Goal: Task Accomplishment & Management: Complete application form

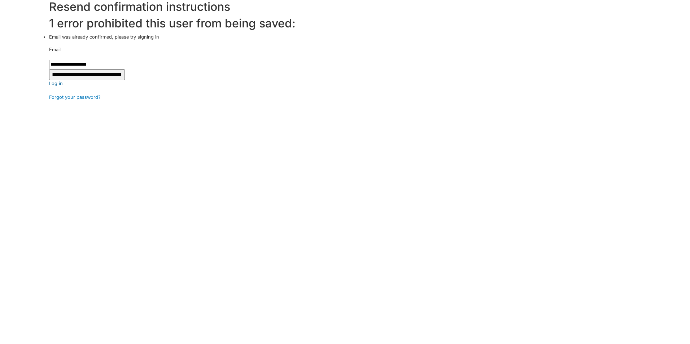
click at [58, 84] on link "Log in" at bounding box center [369, 83] width 641 height 7
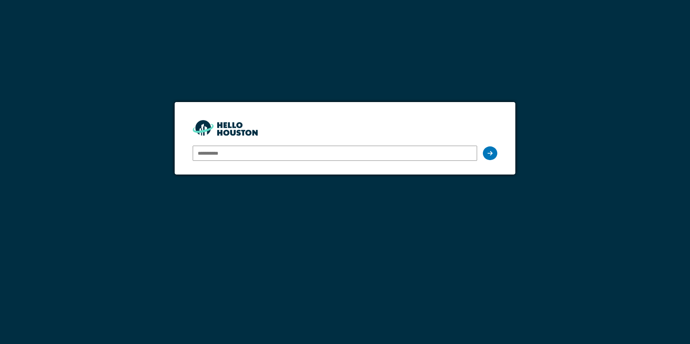
click at [250, 157] on input "email" at bounding box center [335, 153] width 284 height 15
click at [229, 160] on div at bounding box center [335, 153] width 284 height 21
click at [328, 122] on form "You don't seem to have an account yet. Please follow the link given by your com…" at bounding box center [345, 138] width 340 height 73
click at [210, 156] on input "email" at bounding box center [335, 153] width 284 height 15
type input "**********"
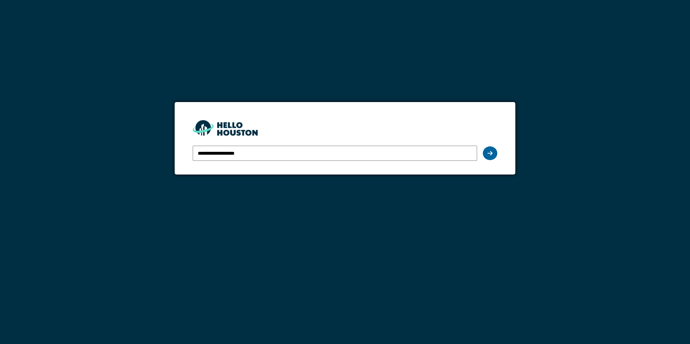
click at [491, 154] on icon at bounding box center [489, 153] width 5 height 6
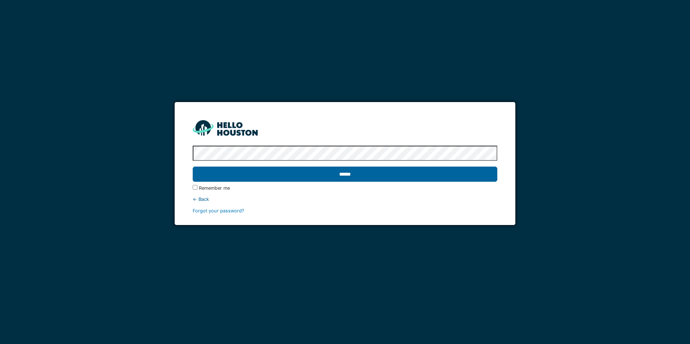
click at [350, 175] on input "******" at bounding box center [345, 174] width 304 height 15
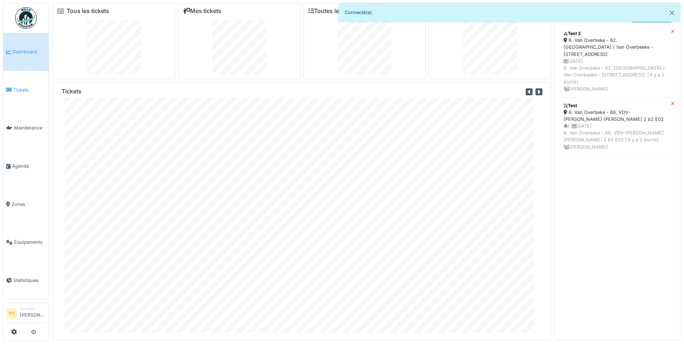
click at [18, 88] on span "Tickets" at bounding box center [29, 90] width 32 height 7
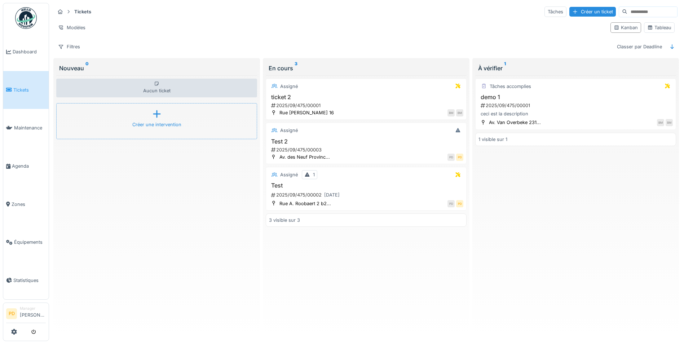
click at [150, 113] on div "Créer une intervention" at bounding box center [156, 121] width 201 height 36
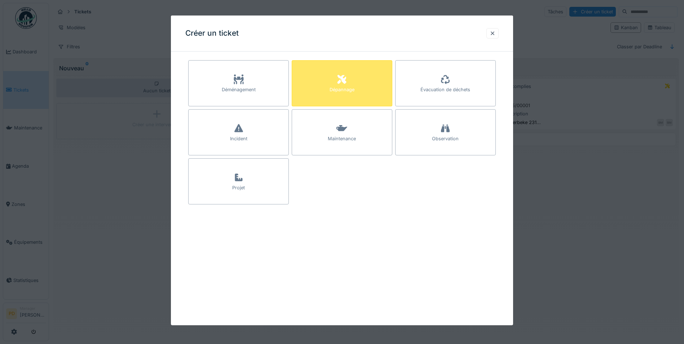
click at [343, 86] on div at bounding box center [342, 79] width 11 height 13
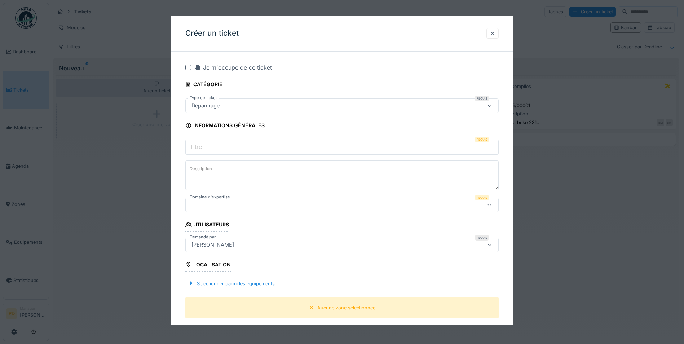
click at [239, 147] on input "Titre" at bounding box center [342, 147] width 314 height 15
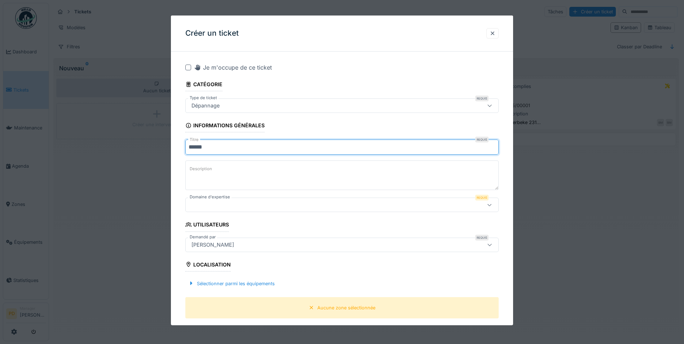
type input "******"
click at [229, 167] on textarea "Description" at bounding box center [342, 176] width 314 height 30
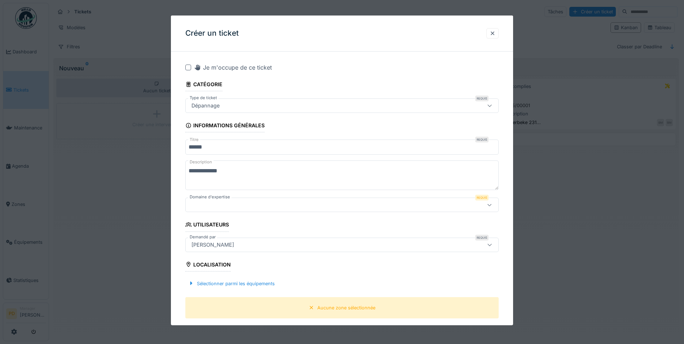
type textarea "**********"
click at [208, 210] on div at bounding box center [342, 205] width 314 height 14
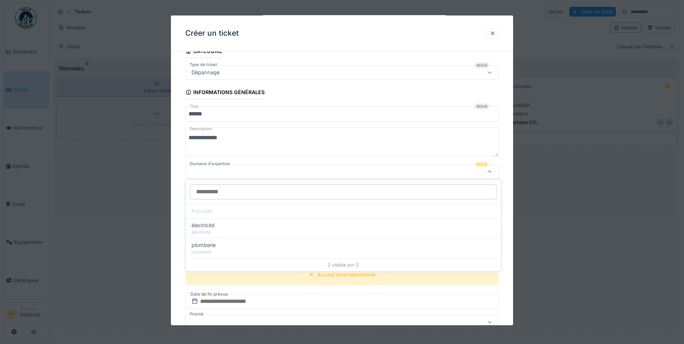
scroll to position [35, 0]
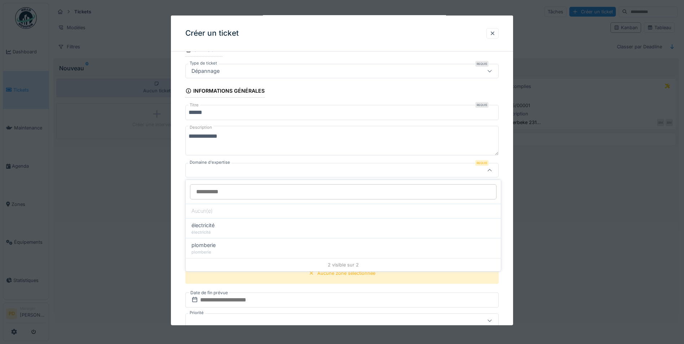
click at [329, 264] on div "2 visible sur 2" at bounding box center [343, 264] width 315 height 13
click at [233, 244] on div "plomberie" at bounding box center [344, 245] width 304 height 8
type input "****"
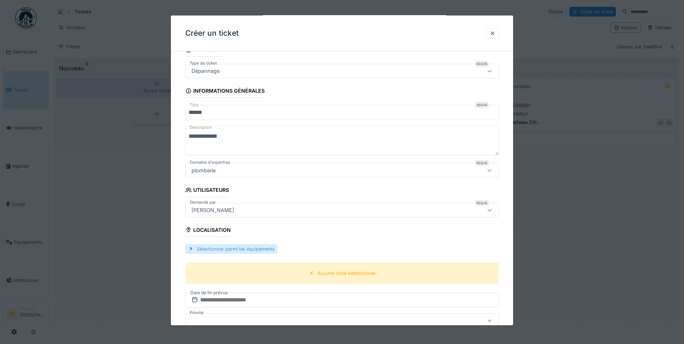
click at [218, 251] on div "Sélectionner parmi les équipements" at bounding box center [231, 249] width 92 height 10
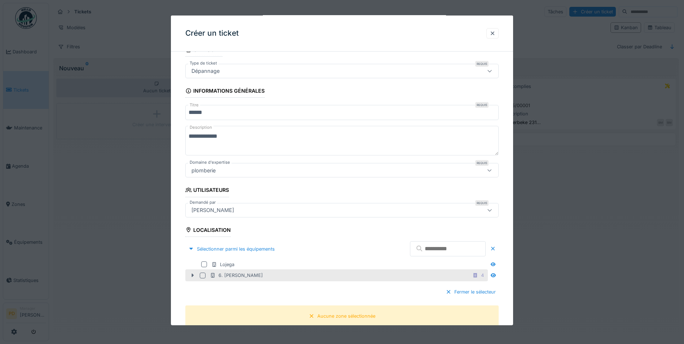
click at [193, 279] on div at bounding box center [193, 276] width 12 height 8
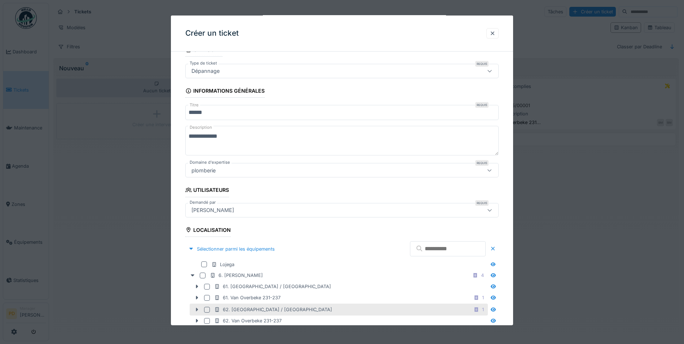
click at [195, 310] on icon at bounding box center [197, 309] width 6 height 5
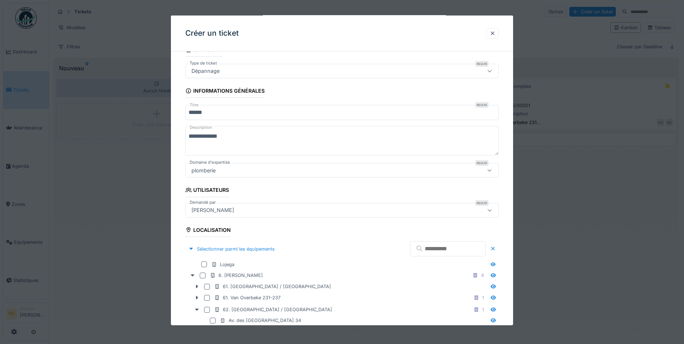
scroll to position [4, 0]
click at [249, 321] on div "Av. des [GEOGRAPHIC_DATA] 34" at bounding box center [260, 320] width 81 height 7
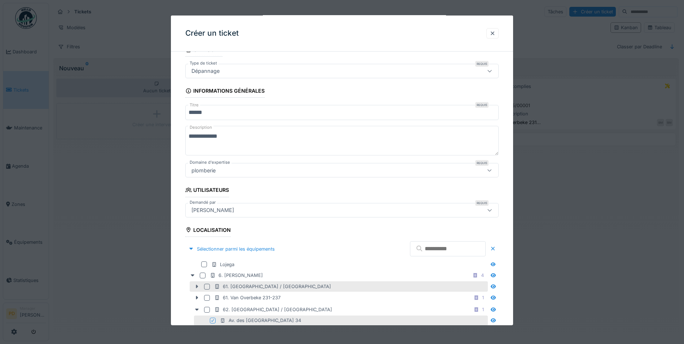
click at [196, 288] on icon at bounding box center [197, 286] width 6 height 5
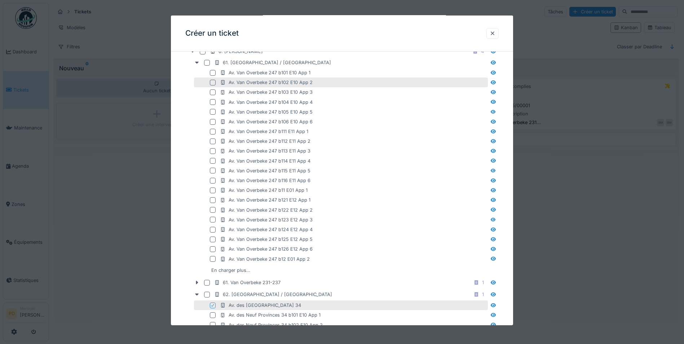
scroll to position [266, 0]
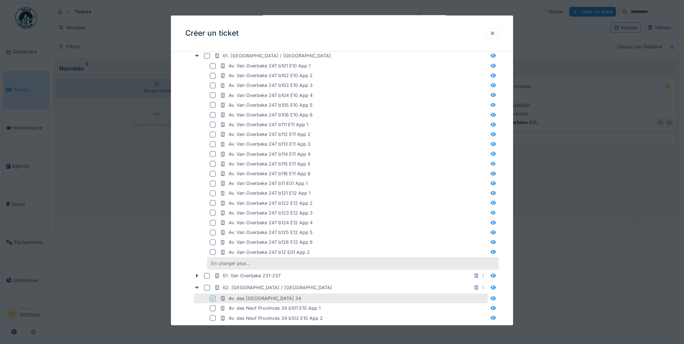
click at [223, 262] on div "En charger plus…" at bounding box center [231, 264] width 45 height 10
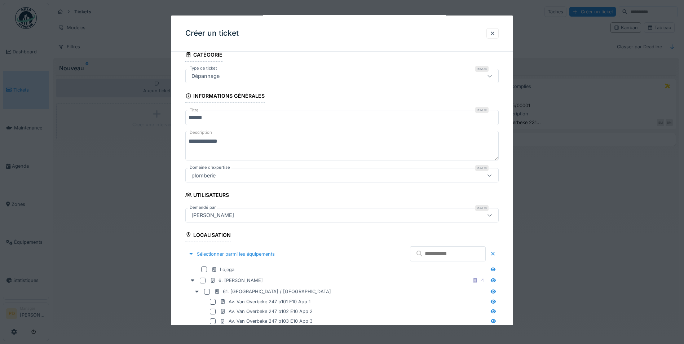
scroll to position [0, 0]
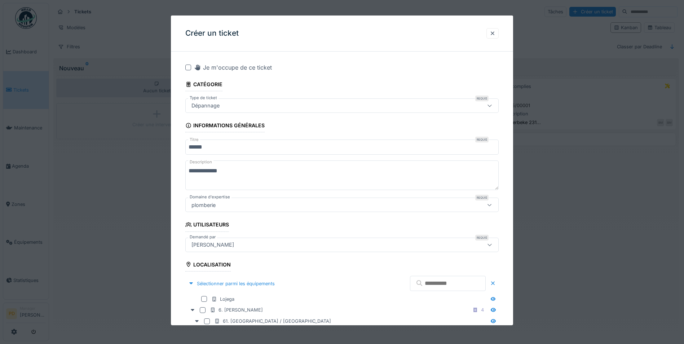
click at [432, 282] on input "text" at bounding box center [448, 283] width 76 height 15
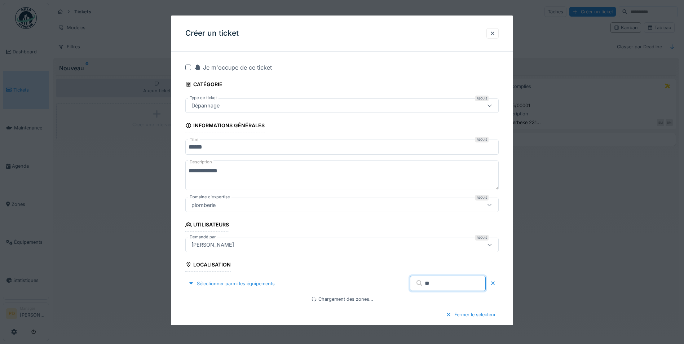
type input "*"
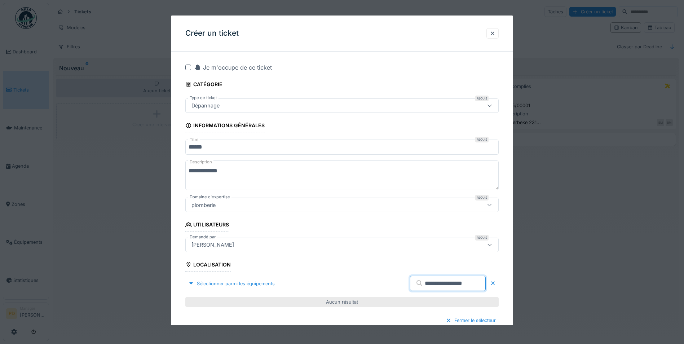
click at [410, 284] on input "**********" at bounding box center [448, 283] width 76 height 15
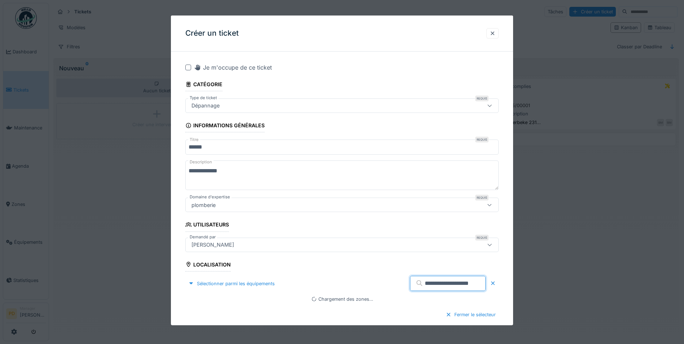
type input "**********"
drag, startPoint x: 470, startPoint y: 284, endPoint x: 383, endPoint y: 290, distance: 87.5
click at [383, 290] on div "**********" at bounding box center [342, 283] width 314 height 21
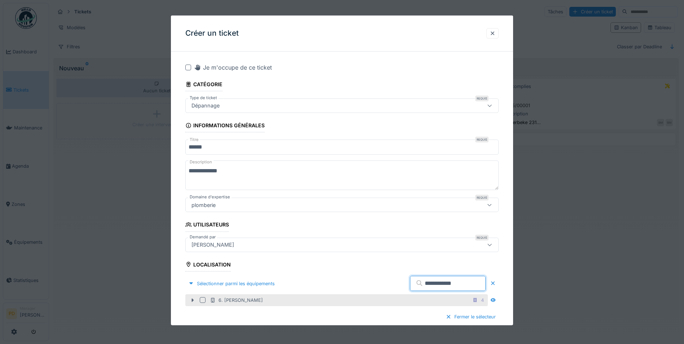
click at [191, 300] on icon at bounding box center [193, 300] width 6 height 5
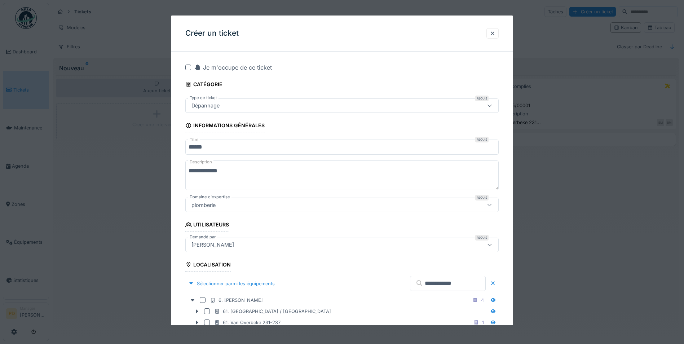
click at [453, 285] on input "**********" at bounding box center [448, 283] width 76 height 15
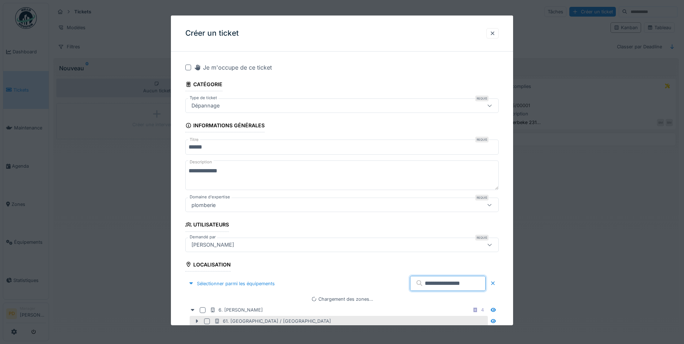
type input "**********"
click at [197, 320] on icon at bounding box center [197, 322] width 2 height 4
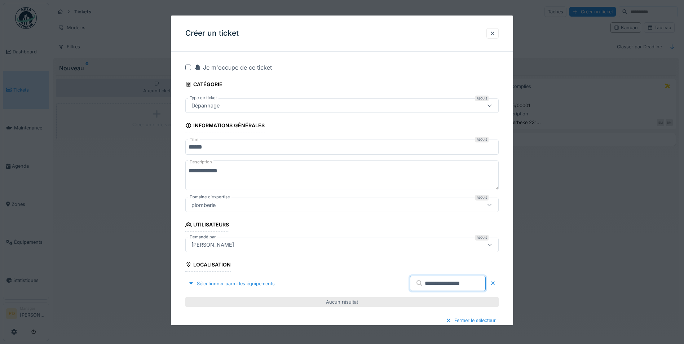
drag, startPoint x: 462, startPoint y: 285, endPoint x: 375, endPoint y: 286, distance: 86.6
click at [375, 286] on div "**********" at bounding box center [342, 283] width 314 height 21
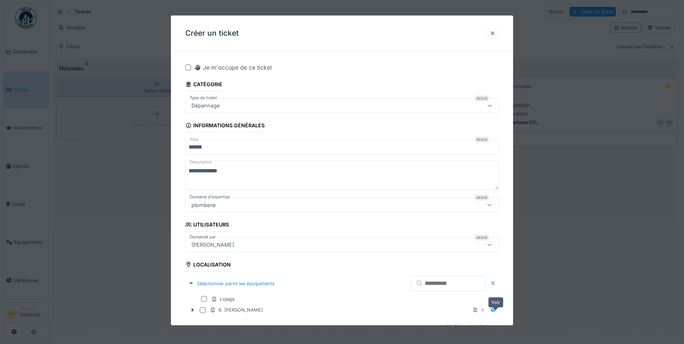
click at [495, 311] on icon at bounding box center [493, 310] width 5 height 4
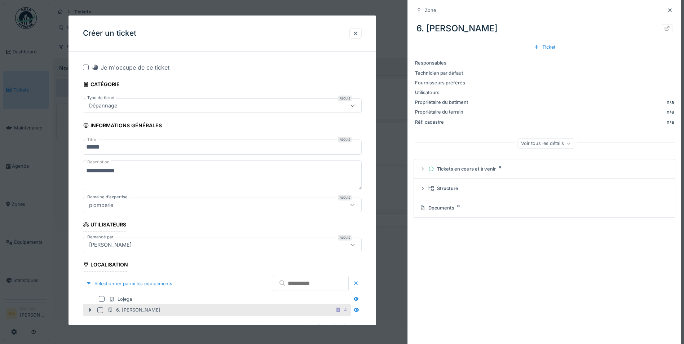
click at [280, 308] on div "6. Van Overbeke 4" at bounding box center [229, 310] width 242 height 9
click at [90, 308] on icon at bounding box center [90, 310] width 6 height 5
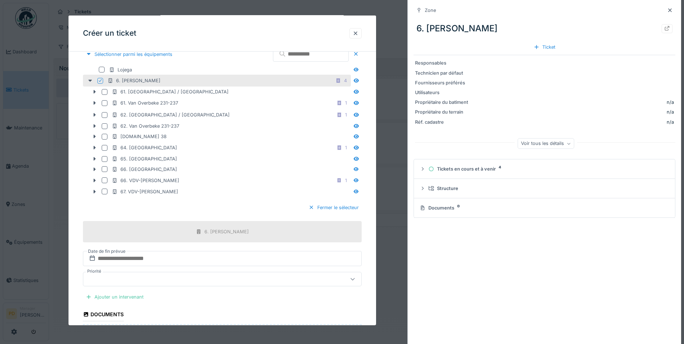
scroll to position [231, 0]
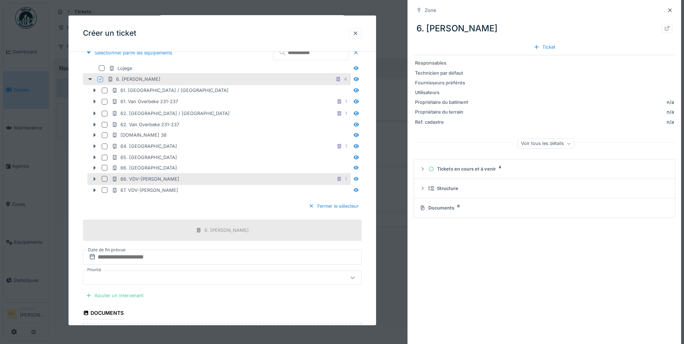
click at [93, 179] on icon at bounding box center [95, 179] width 6 height 5
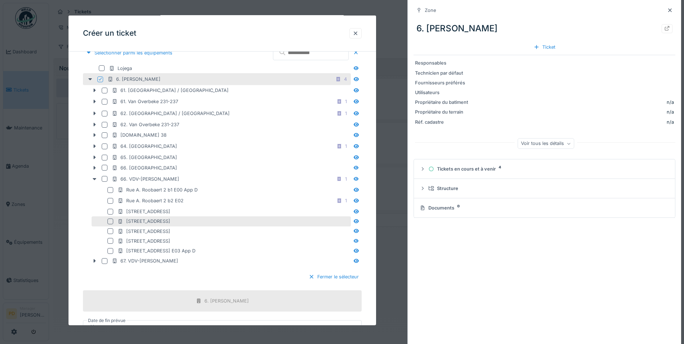
click at [110, 223] on div at bounding box center [111, 222] width 6 height 6
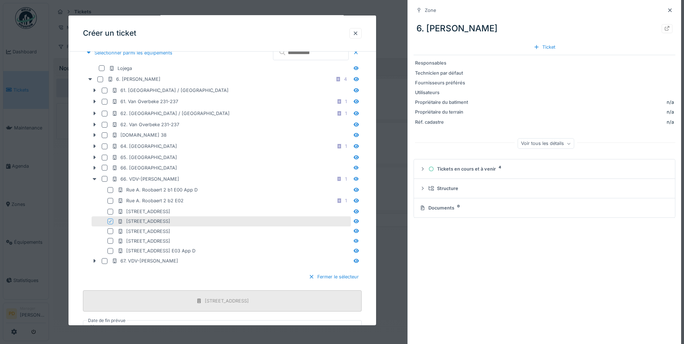
click at [219, 303] on div "[STREET_ADDRESS]" at bounding box center [227, 301] width 44 height 7
click at [321, 278] on div "Fermer le sélecteur" at bounding box center [334, 277] width 56 height 10
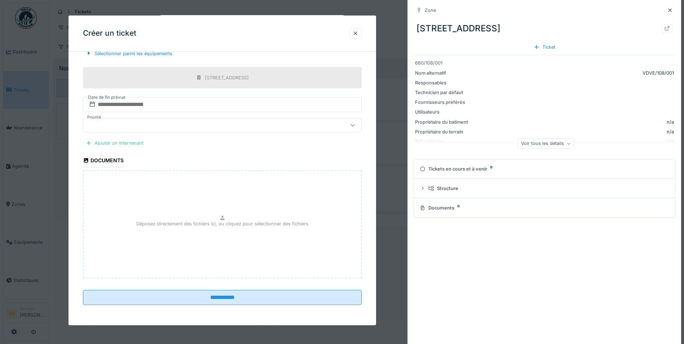
scroll to position [230, 0]
click at [124, 126] on div at bounding box center [206, 125] width 240 height 8
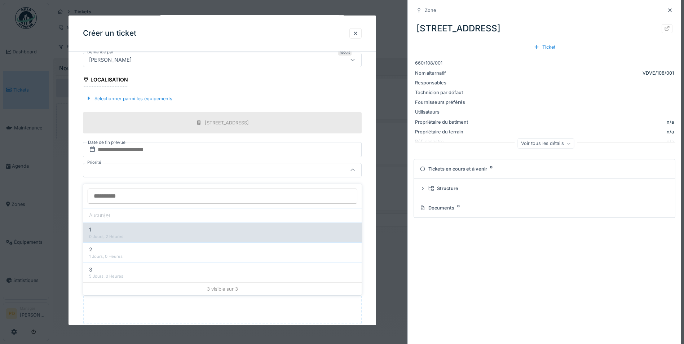
click at [106, 235] on div "0 Jours, 2 Heures" at bounding box center [222, 237] width 267 height 6
type input "***"
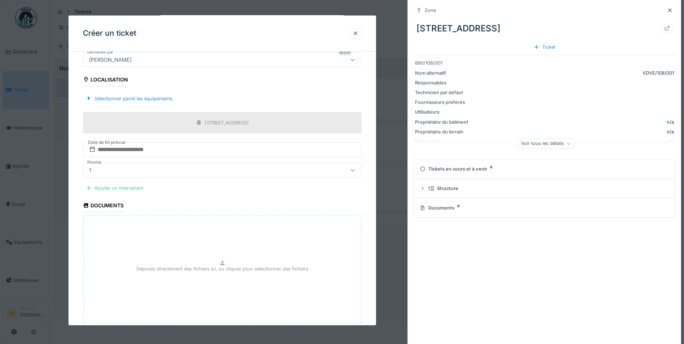
click at [151, 254] on div "Déposez directement des fichiers ici, ou cliquez pour sélectionner des fichiers" at bounding box center [222, 269] width 279 height 108
click at [123, 188] on div "Ajouter un intervenant" at bounding box center [114, 188] width 63 height 10
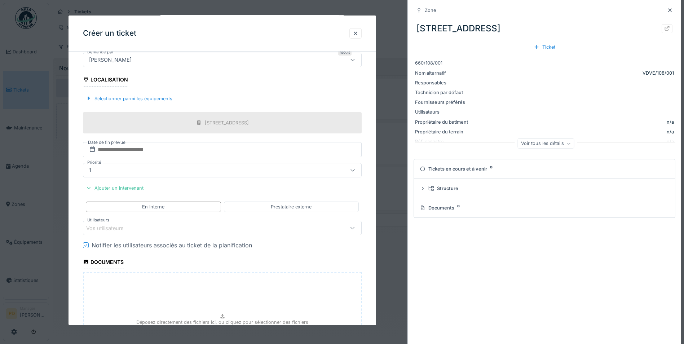
click at [133, 232] on div "Vos utilisateurs" at bounding box center [206, 228] width 240 height 8
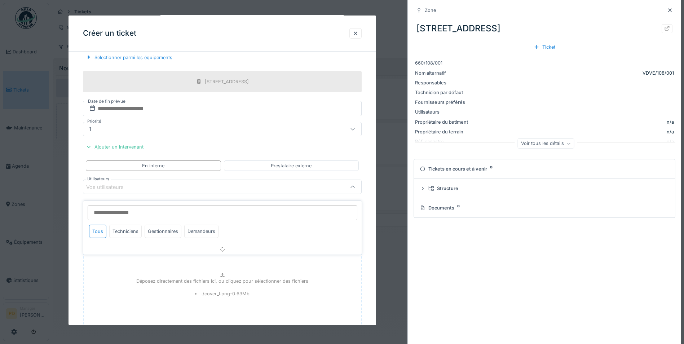
scroll to position [243, 0]
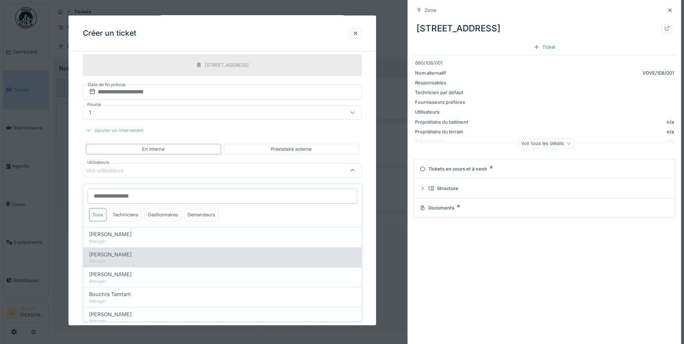
click at [106, 253] on span "[PERSON_NAME]" at bounding box center [110, 255] width 43 height 8
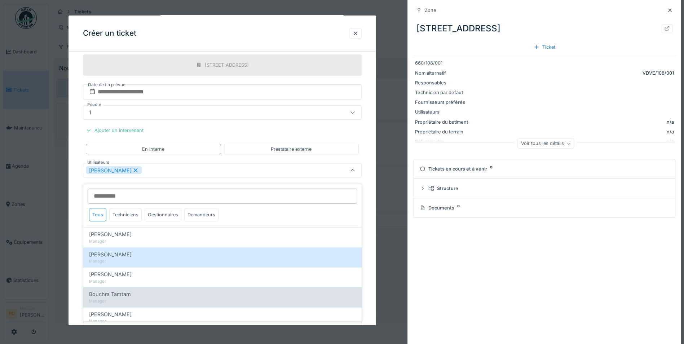
click at [121, 293] on span "Bouchra Tamtam" at bounding box center [110, 294] width 42 height 8
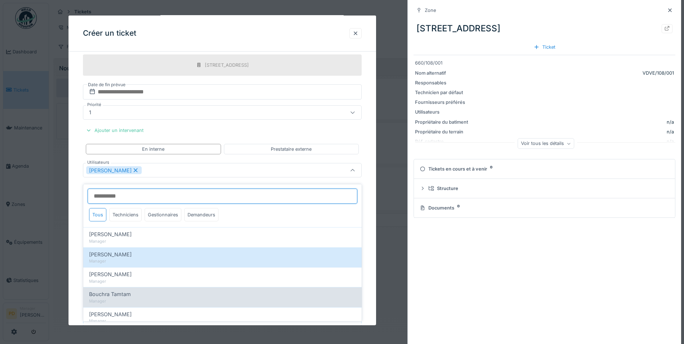
type input "**********"
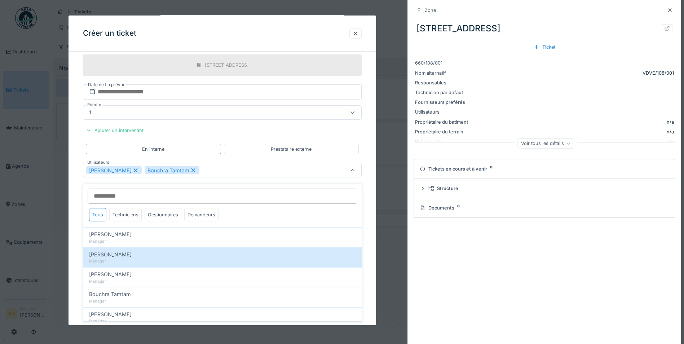
click at [372, 220] on div "**********" at bounding box center [223, 135] width 308 height 641
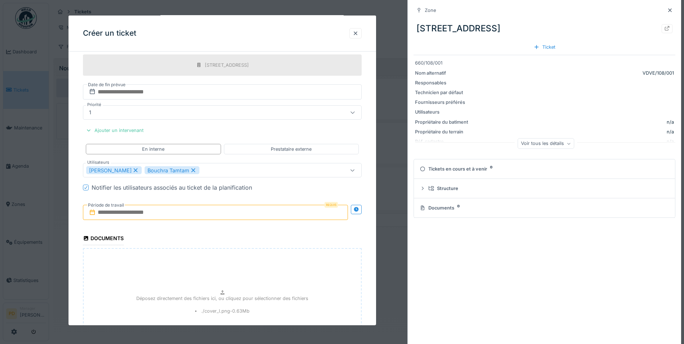
click at [143, 210] on input "text" at bounding box center [216, 212] width 266 height 15
click at [193, 282] on div "16" at bounding box center [192, 284] width 10 height 10
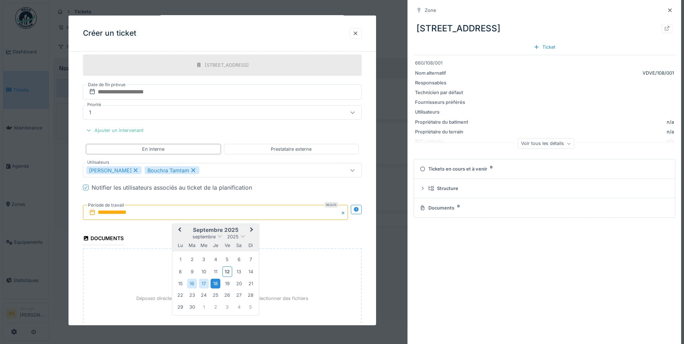
click at [216, 285] on div "18" at bounding box center [216, 284] width 10 height 10
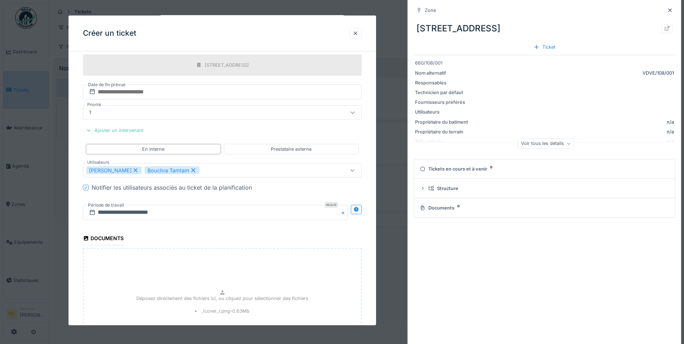
click at [180, 232] on fieldset "**********" at bounding box center [222, 128] width 279 height 627
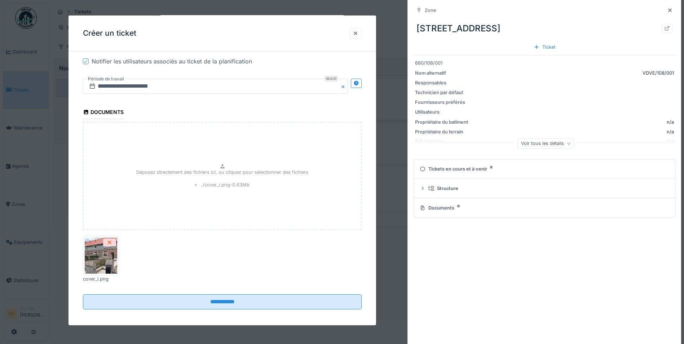
scroll to position [373, 0]
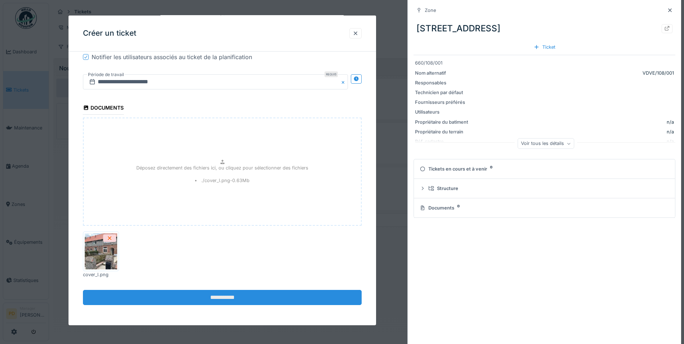
click at [217, 298] on input "**********" at bounding box center [222, 297] width 279 height 15
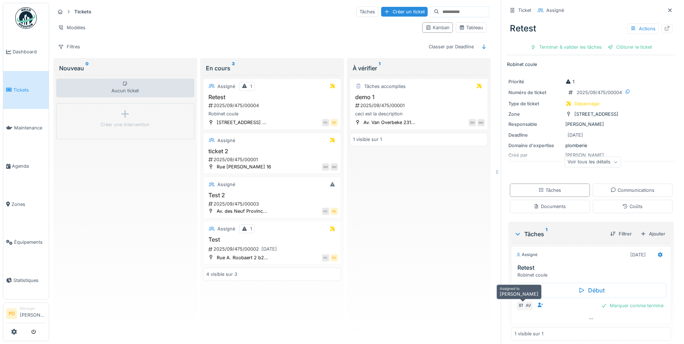
click at [525, 304] on div "AV" at bounding box center [528, 306] width 10 height 10
click at [604, 192] on div "Communications" at bounding box center [633, 190] width 80 height 13
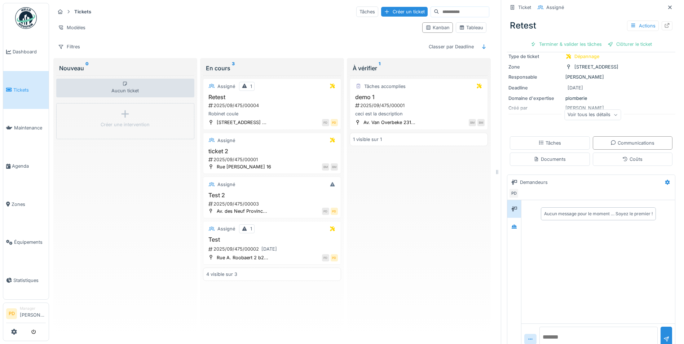
scroll to position [62, 0]
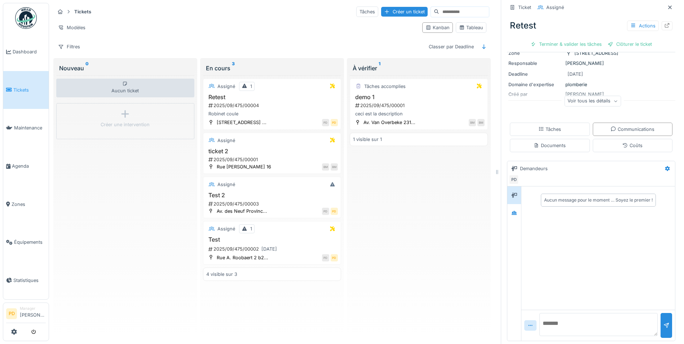
click at [578, 316] on textarea at bounding box center [599, 324] width 118 height 23
type textarea "**********"
click at [661, 317] on div at bounding box center [667, 325] width 12 height 25
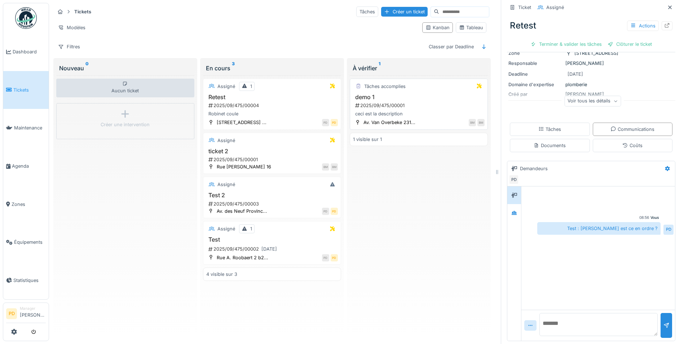
click at [415, 96] on div "demo 1 2025/09/475/00001 ceci est la description" at bounding box center [419, 106] width 132 height 24
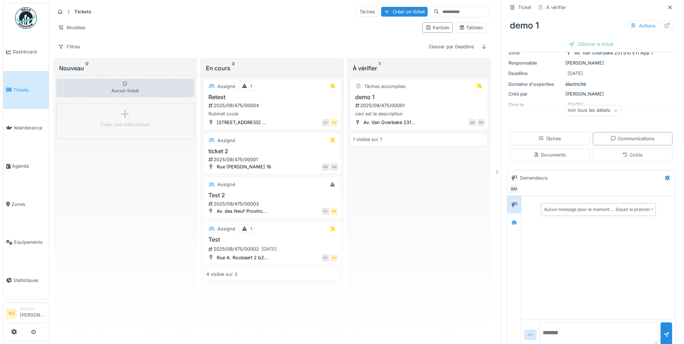
scroll to position [62, 0]
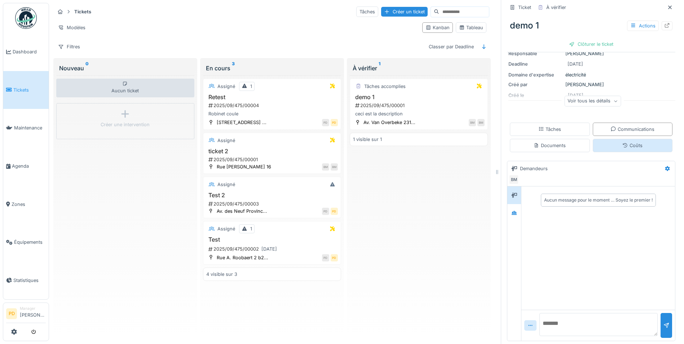
click at [612, 142] on div "Coûts" at bounding box center [633, 145] width 80 height 13
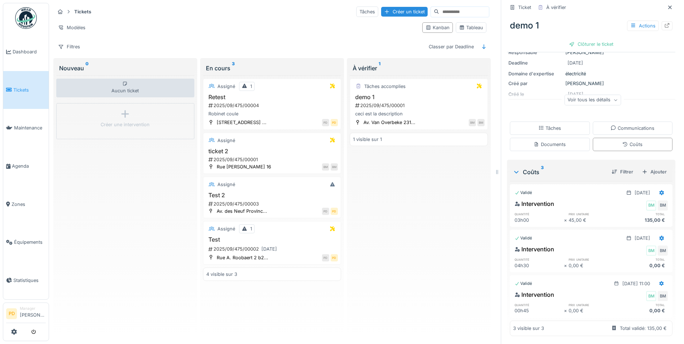
scroll to position [63, 0]
click at [628, 325] on div "Total validé: 135,00 €" at bounding box center [643, 327] width 47 height 7
click at [624, 324] on div "Total validé: 135,00 €" at bounding box center [643, 327] width 47 height 7
click at [572, 95] on div "Voir tous les détails" at bounding box center [593, 99] width 57 height 10
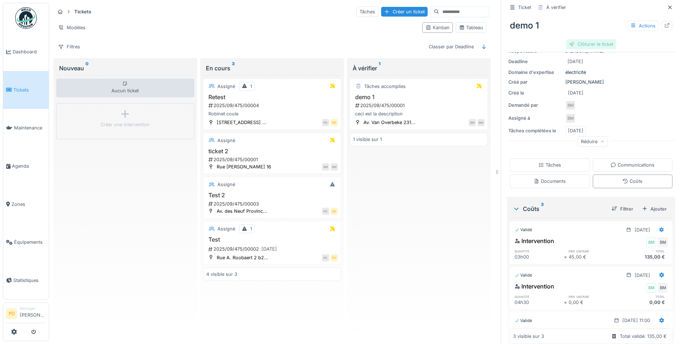
click at [574, 39] on div "Clôturer le ticket" at bounding box center [591, 44] width 50 height 10
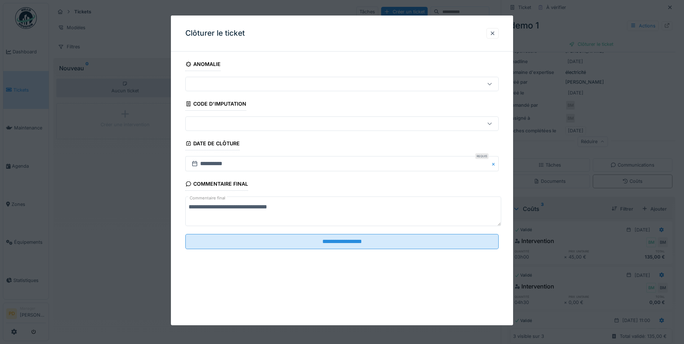
click at [215, 89] on div at bounding box center [342, 84] width 314 height 14
click at [214, 86] on div at bounding box center [324, 84] width 270 height 8
click at [213, 124] on div at bounding box center [324, 124] width 270 height 8
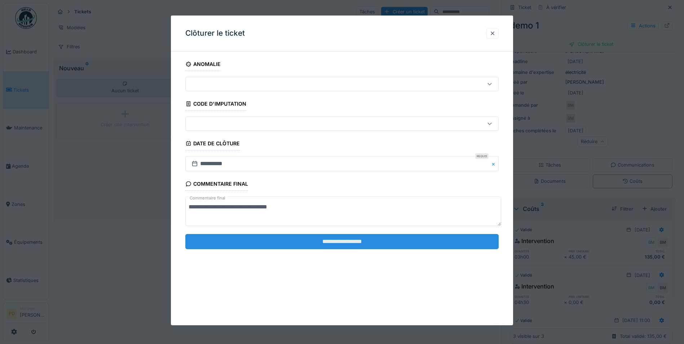
click at [342, 245] on input "**********" at bounding box center [342, 241] width 314 height 15
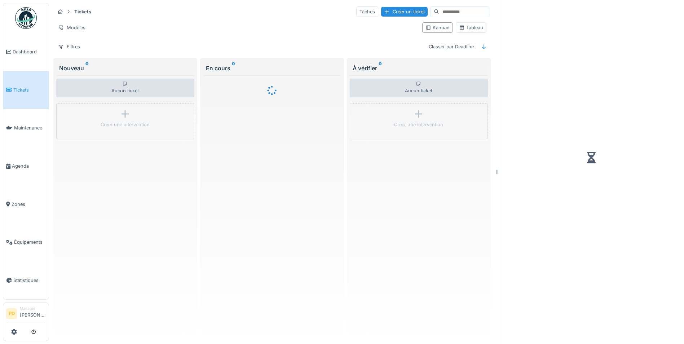
scroll to position [4, 0]
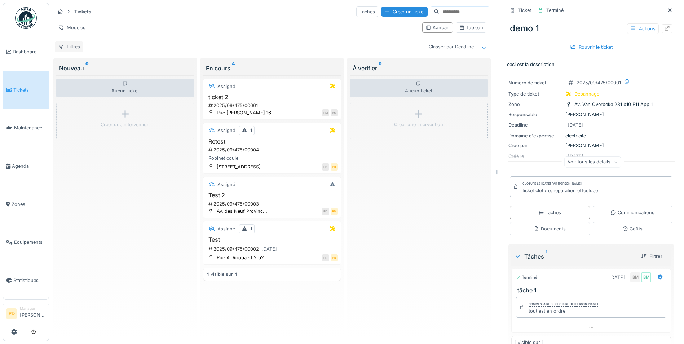
click at [71, 42] on div "Filtres" at bounding box center [69, 46] width 29 height 10
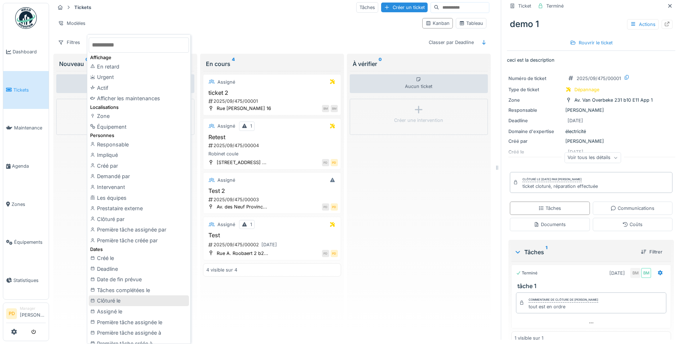
click at [113, 300] on div "Clôturé le" at bounding box center [139, 300] width 100 height 11
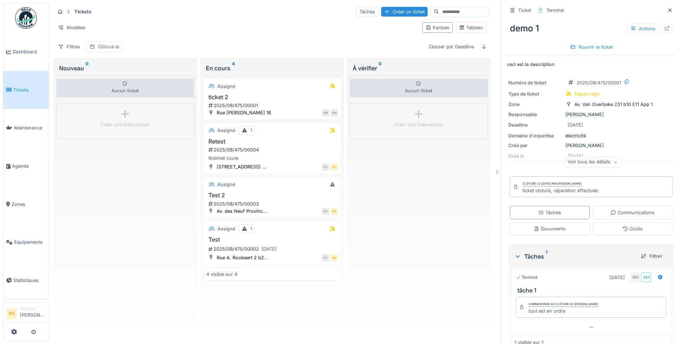
click at [107, 43] on div "Clôturé le" at bounding box center [108, 46] width 21 height 7
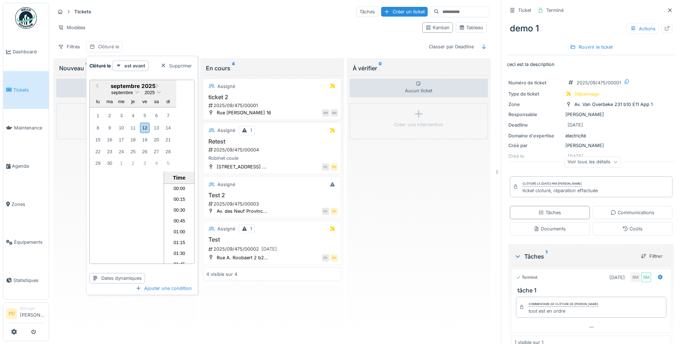
scroll to position [345, 0]
click at [180, 65] on div "Supprimer" at bounding box center [176, 66] width 37 height 10
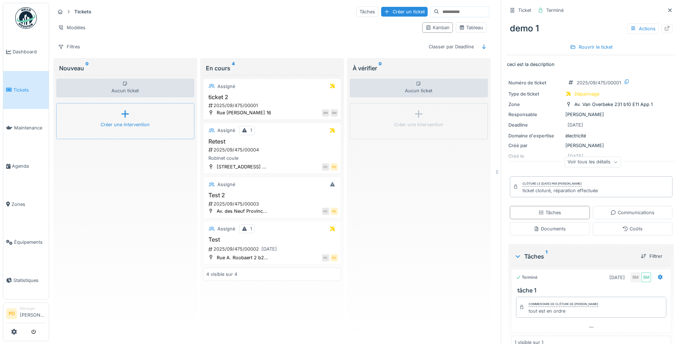
click at [125, 110] on icon at bounding box center [125, 114] width 11 height 9
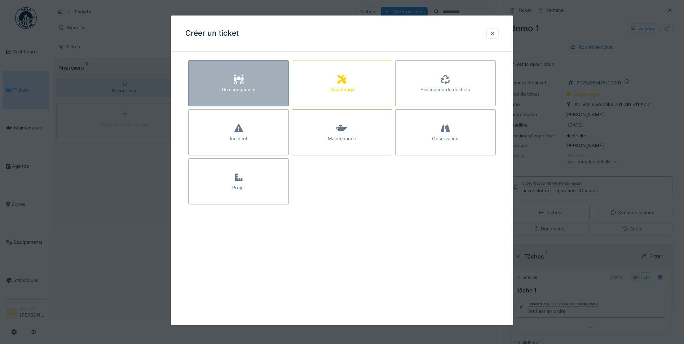
click at [236, 88] on div "Déménagement" at bounding box center [239, 89] width 34 height 7
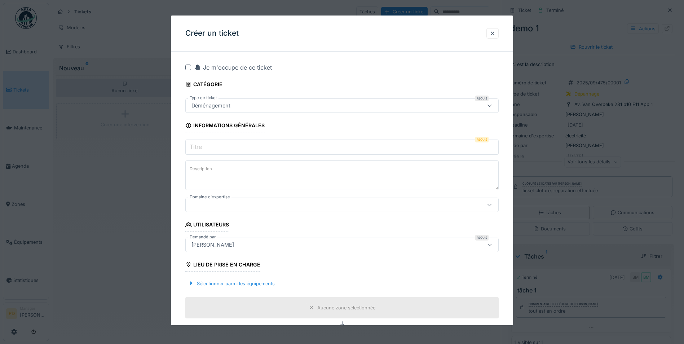
click at [215, 149] on input "Titre" at bounding box center [342, 147] width 314 height 15
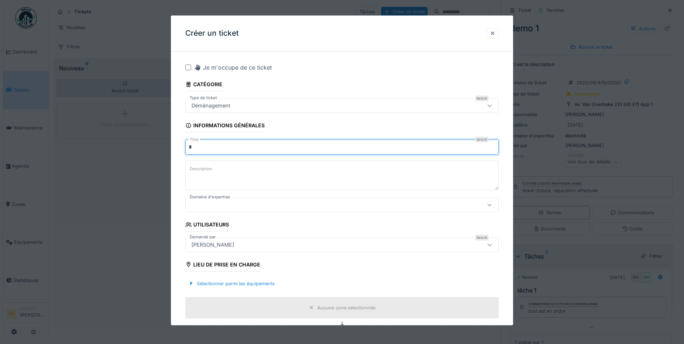
type input "*"
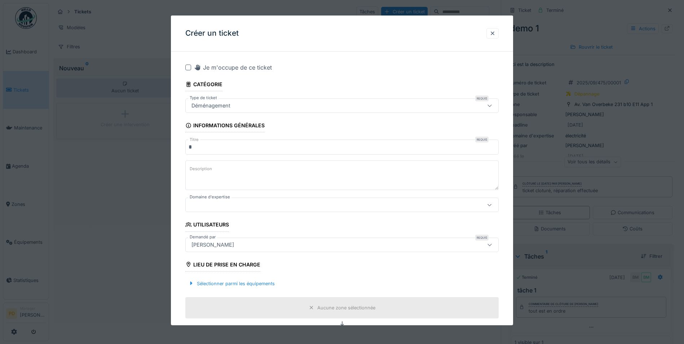
click at [319, 277] on div "Sélectionner parmi les équipements" at bounding box center [342, 283] width 314 height 21
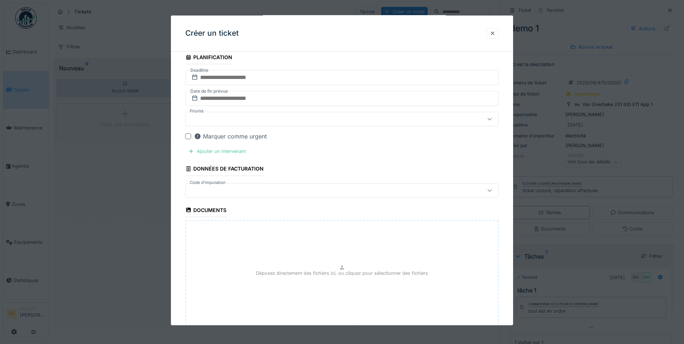
scroll to position [5, 0]
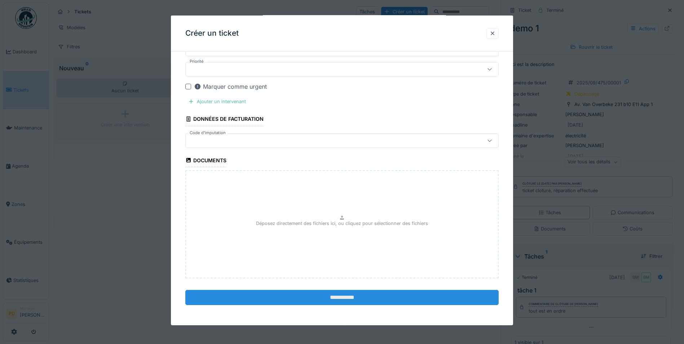
click at [338, 297] on input "**********" at bounding box center [342, 297] width 314 height 15
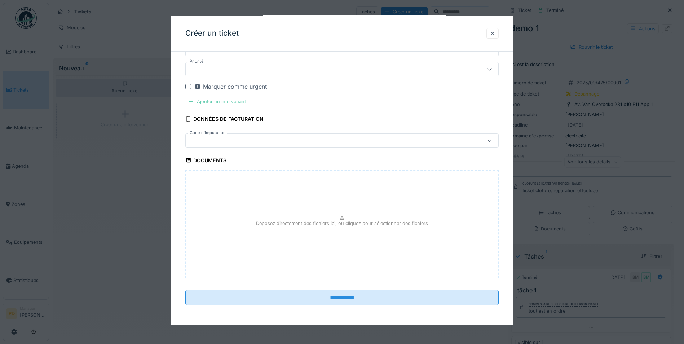
click at [216, 102] on div "Ajouter un intervenant" at bounding box center [216, 102] width 63 height 10
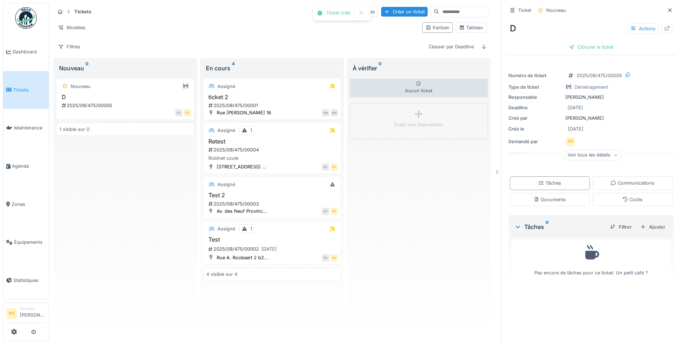
click at [122, 218] on div "Nouveau D 2025/09/475/00005 PD PD 1 visible sur 0" at bounding box center [125, 204] width 138 height 259
click at [518, 7] on div "Ticket" at bounding box center [524, 10] width 13 height 7
click at [511, 8] on icon at bounding box center [513, 10] width 4 height 5
